Goal: Task Accomplishment & Management: Manage account settings

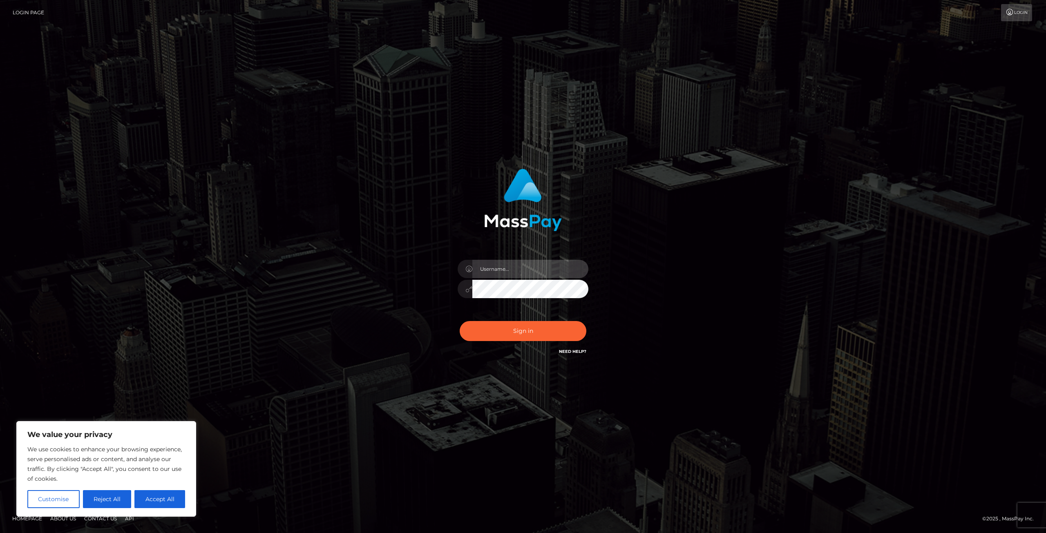
click at [524, 265] on input "text" at bounding box center [530, 269] width 116 height 18
click at [504, 272] on input "text" at bounding box center [530, 269] width 116 height 18
type input "newel1aj@cmich.edu"
click at [513, 326] on button "Sign in" at bounding box center [523, 331] width 127 height 20
click at [34, 12] on link "Login Page" at bounding box center [28, 12] width 31 height 17
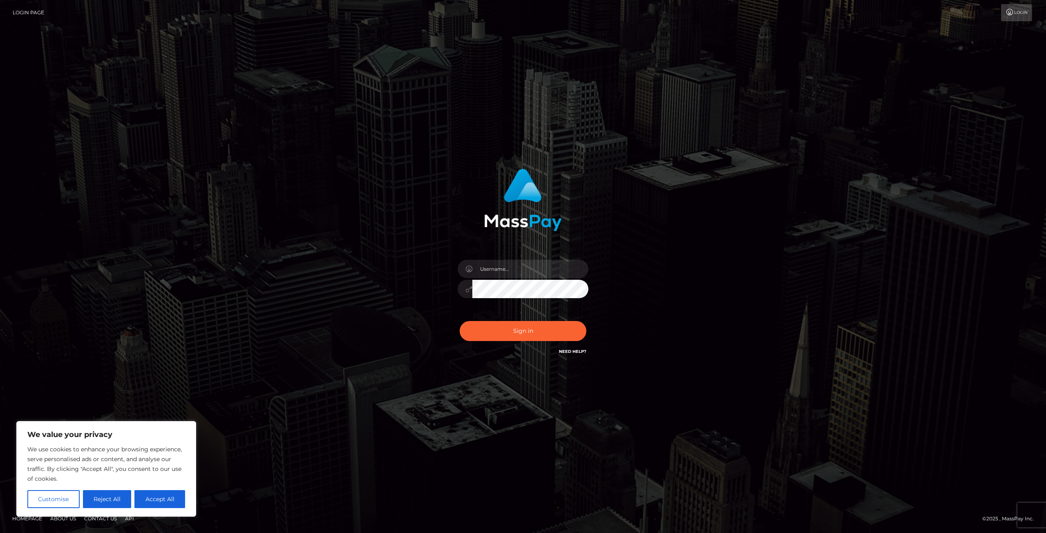
click at [517, 253] on div "Sign in" at bounding box center [523, 263] width 214 height 200
click at [519, 265] on input "text" at bounding box center [530, 269] width 116 height 18
type input "newel1aj@cmich.edu"
